Goal: Task Accomplishment & Management: Manage account settings

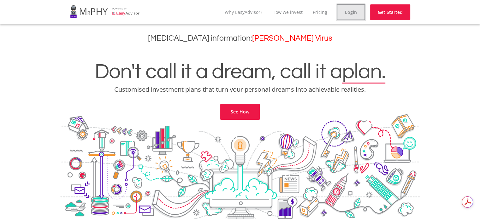
click at [353, 12] on link "Login" at bounding box center [350, 12] width 28 height 16
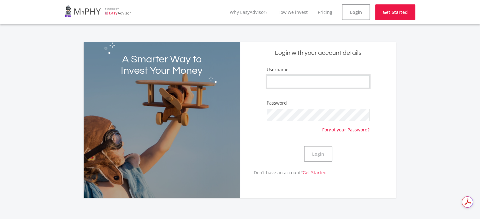
type input "Heber"
click at [312, 152] on button "Login" at bounding box center [318, 154] width 28 height 16
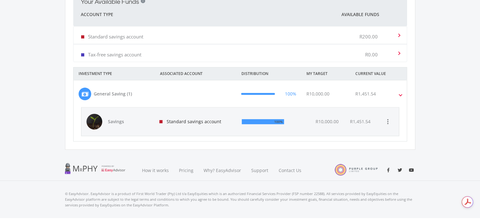
click at [401, 93] on span at bounding box center [400, 93] width 3 height 7
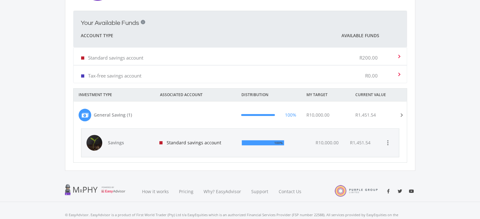
scroll to position [173, 0]
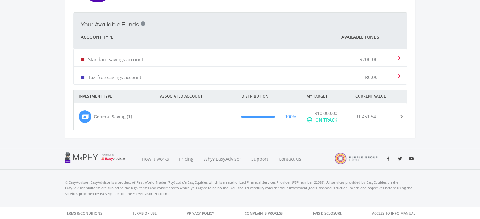
click at [401, 115] on span at bounding box center [399, 116] width 7 height 3
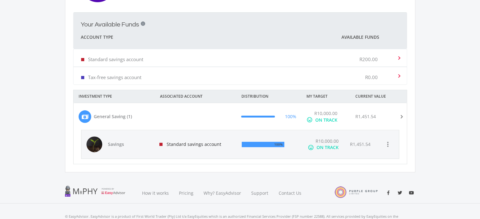
scroll to position [195, 0]
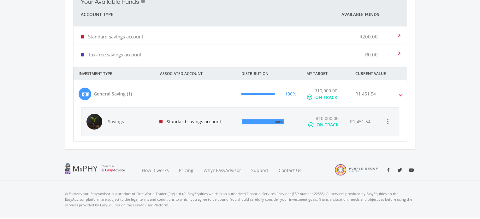
click at [399, 34] on span at bounding box center [397, 35] width 6 height 3
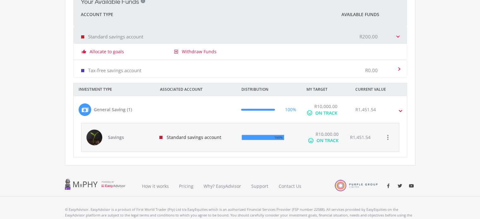
click at [399, 34] on mat-expansion-panel-header "Standard savings account R200.00" at bounding box center [239, 34] width 333 height 17
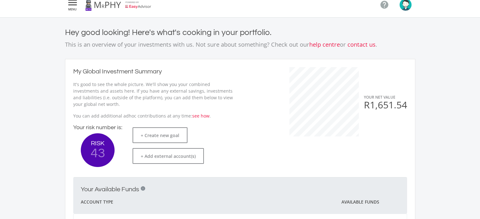
scroll to position [0, 0]
